Goal: Information Seeking & Learning: Find specific page/section

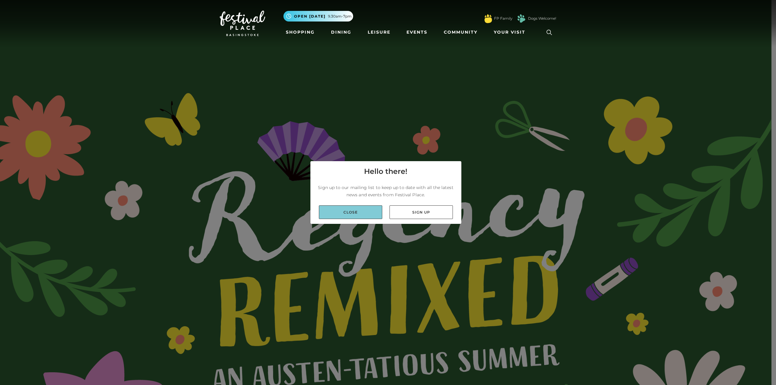
click at [358, 211] on link "Close" at bounding box center [350, 213] width 63 height 14
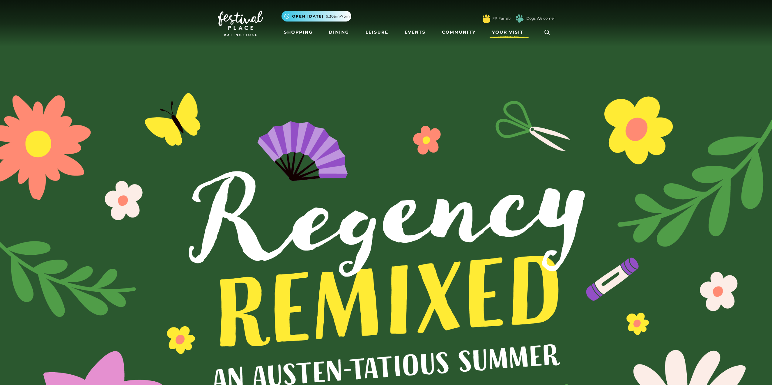
click at [501, 27] on link "Your Visit" at bounding box center [508, 32] width 39 height 11
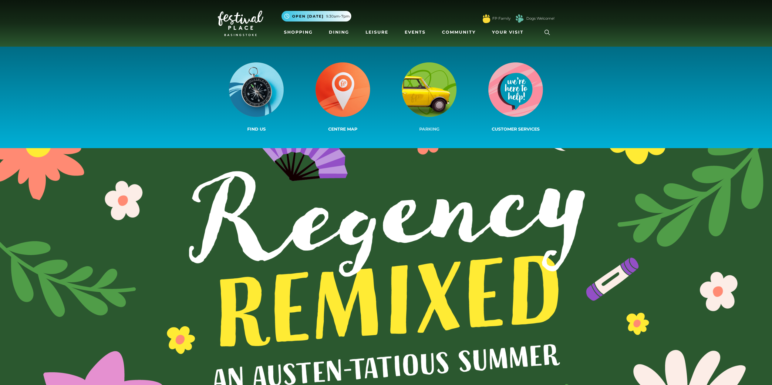
click at [433, 78] on img at bounding box center [429, 89] width 55 height 55
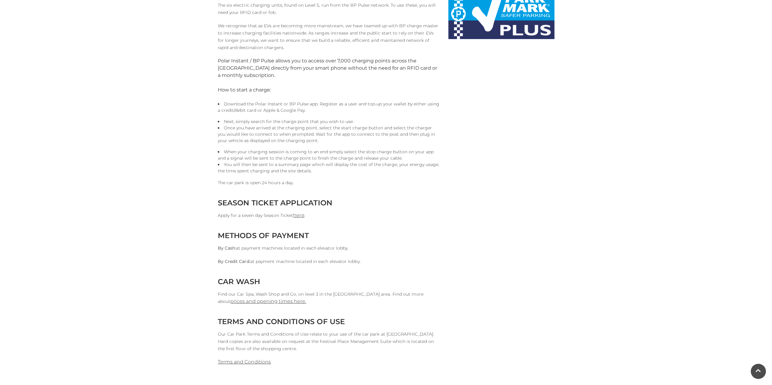
scroll to position [424, 0]
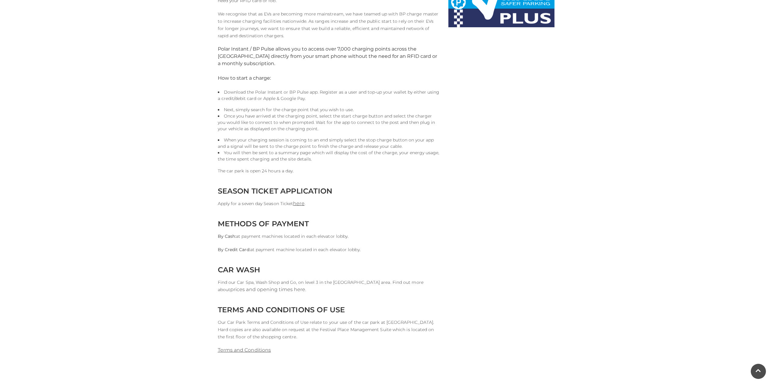
click at [306, 287] on link "prices and opening times here." at bounding box center [268, 290] width 76 height 6
